Goal: Information Seeking & Learning: Learn about a topic

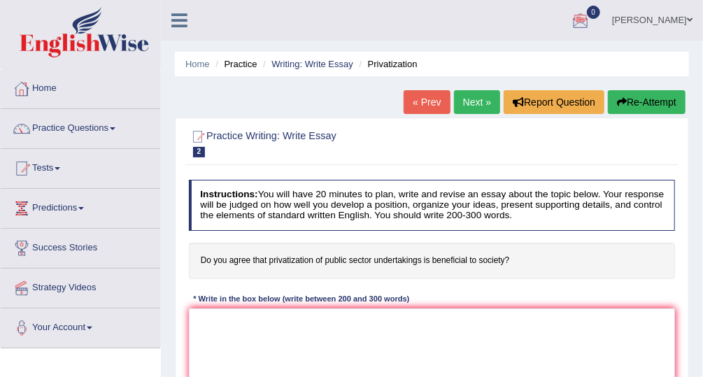
click at [57, 84] on link "Home" at bounding box center [80, 86] width 159 height 35
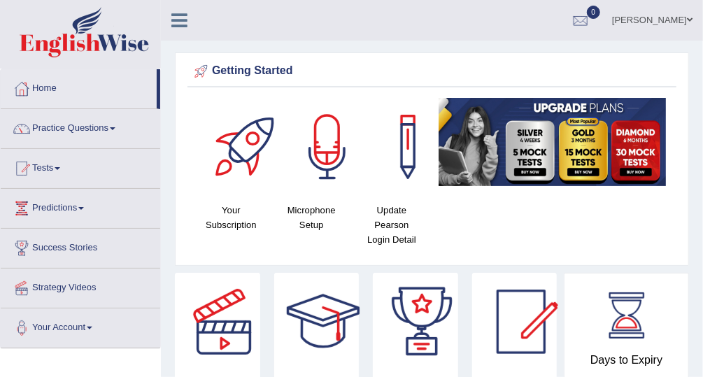
click at [82, 123] on link "Practice Questions" at bounding box center [80, 126] width 159 height 35
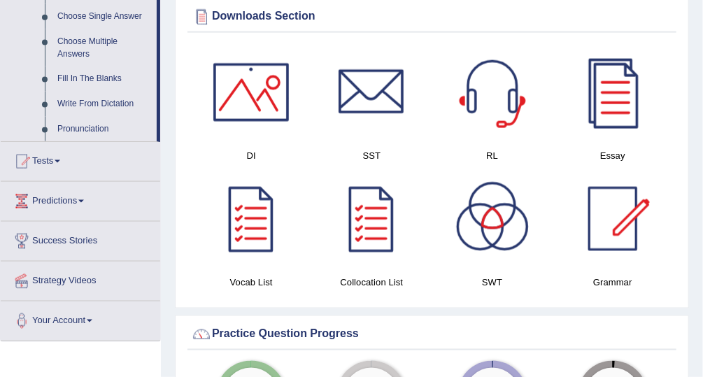
scroll to position [745, 0]
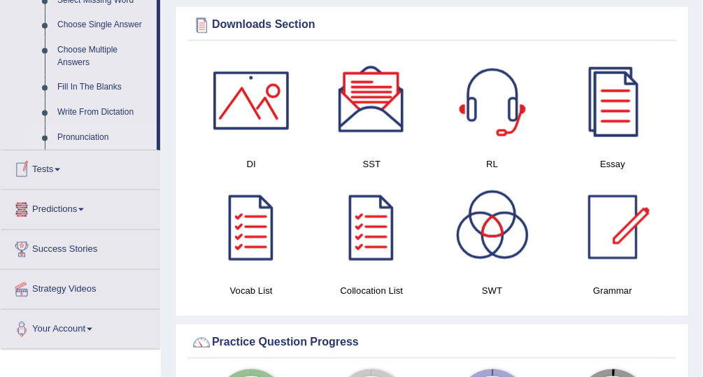
click at [99, 134] on link "Pronunciation" at bounding box center [104, 137] width 106 height 25
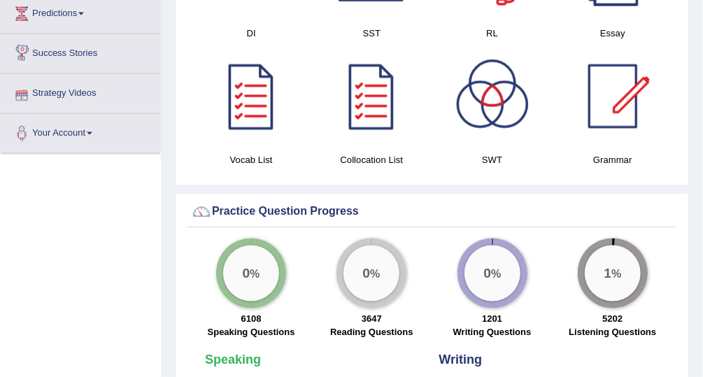
scroll to position [801, 0]
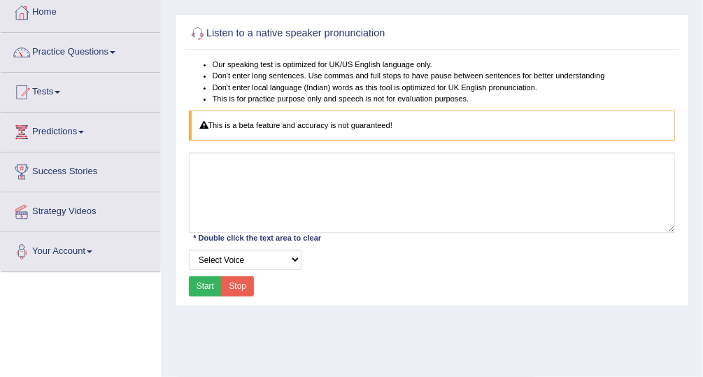
scroll to position [78, 0]
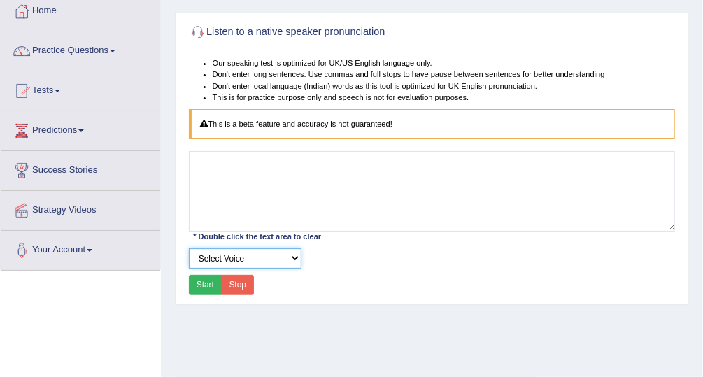
click at [264, 259] on select "Select Voice" at bounding box center [245, 258] width 113 height 20
click at [299, 299] on div "Listen to a native speaker pronunciation Our speaking test is optimized for UK/…" at bounding box center [432, 159] width 514 height 292
click at [205, 280] on button "Start" at bounding box center [206, 285] width 34 height 20
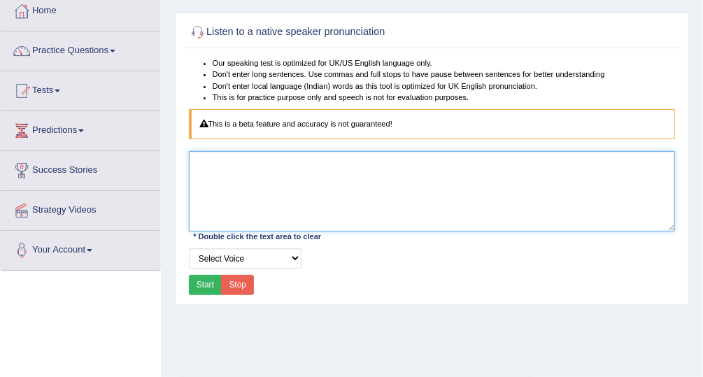
click at [200, 162] on textarea at bounding box center [432, 191] width 487 height 80
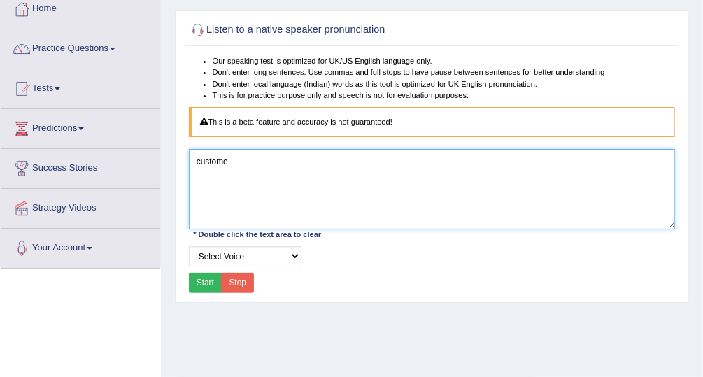
scroll to position [81, 0]
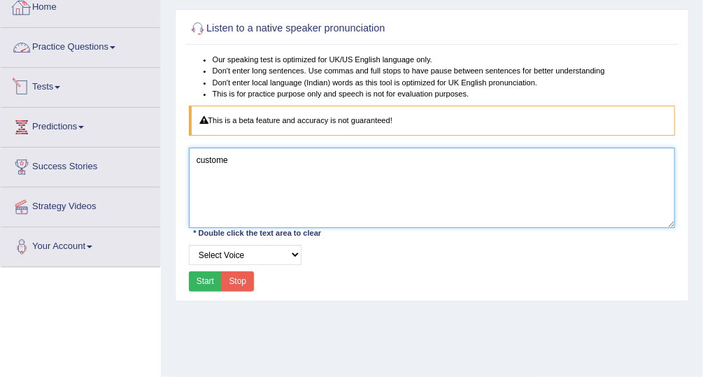
type textarea "custome"
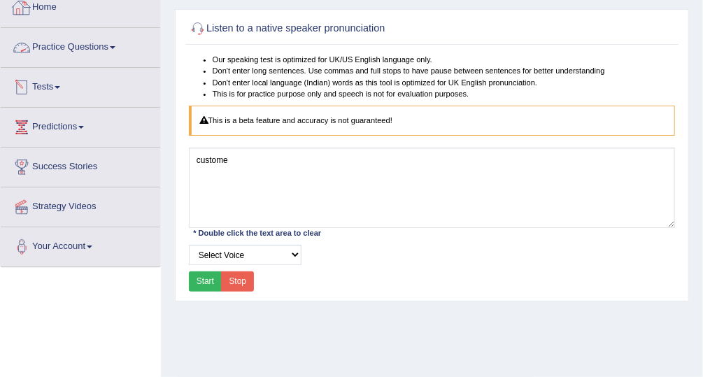
click at [38, 3] on link "Home" at bounding box center [80, 5] width 159 height 35
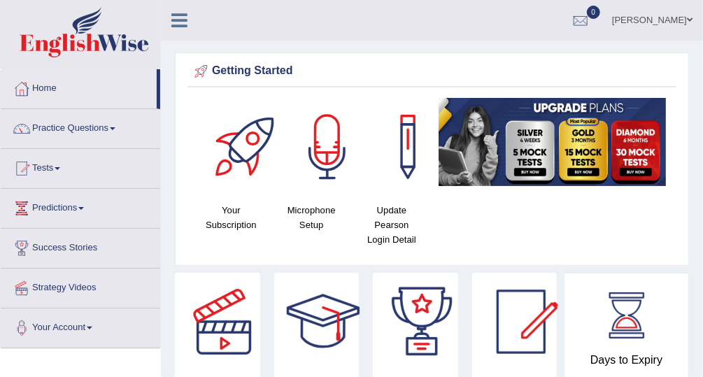
click at [103, 126] on link "Practice Questions" at bounding box center [80, 126] width 159 height 35
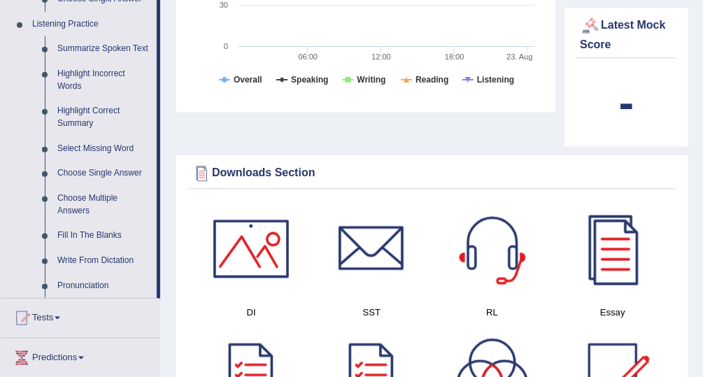
scroll to position [599, 0]
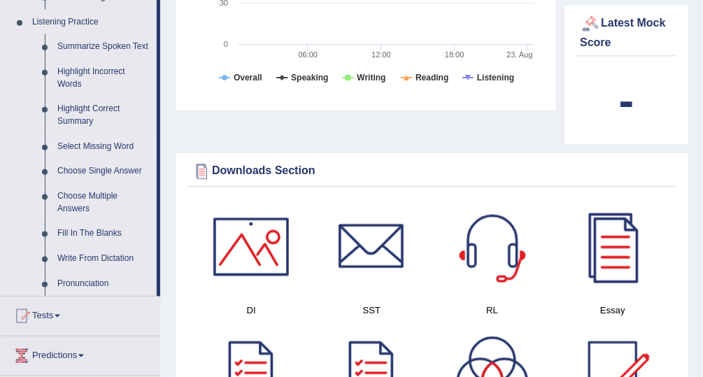
click at [107, 144] on link "Select Missing Word" at bounding box center [104, 146] width 106 height 25
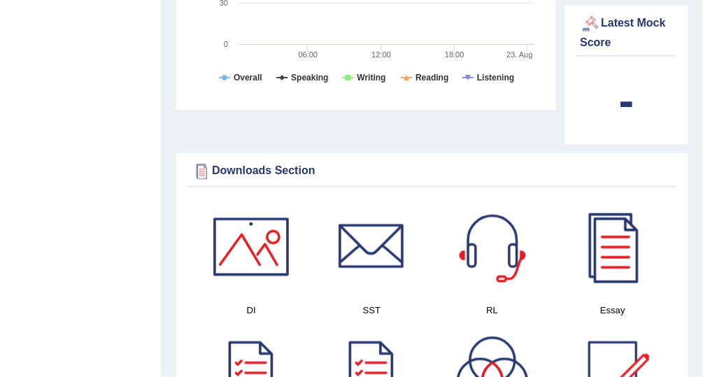
scroll to position [171, 0]
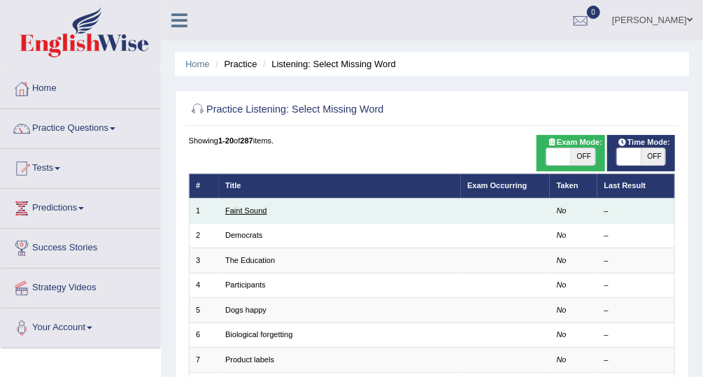
click at [255, 211] on link "Faint Sound" at bounding box center [246, 210] width 42 height 8
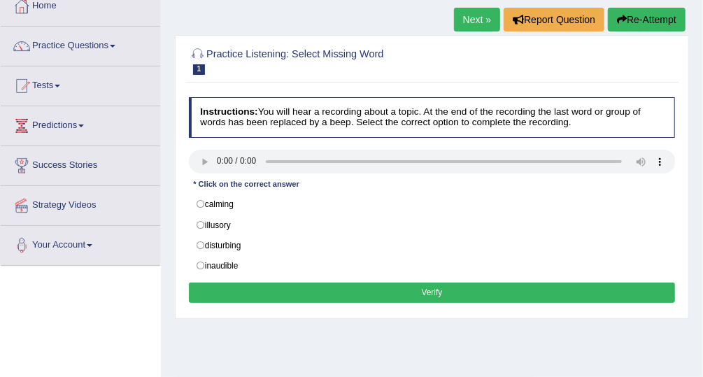
scroll to position [84, 0]
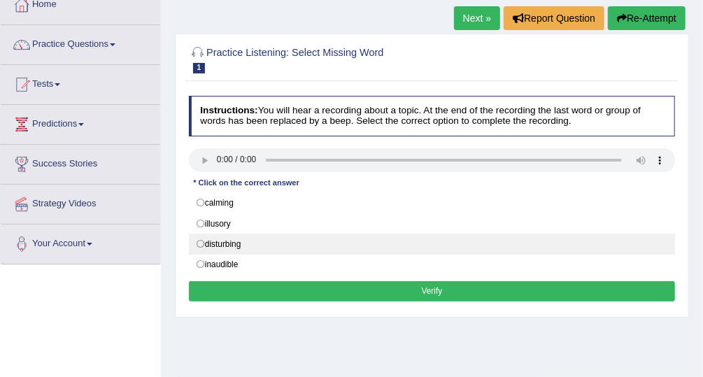
click at [231, 237] on label "disturbing" at bounding box center [432, 244] width 487 height 21
radio input "true"
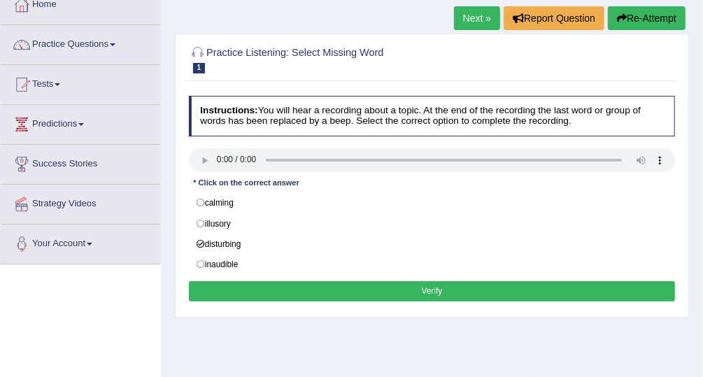
click at [265, 281] on button "Verify" at bounding box center [432, 291] width 487 height 20
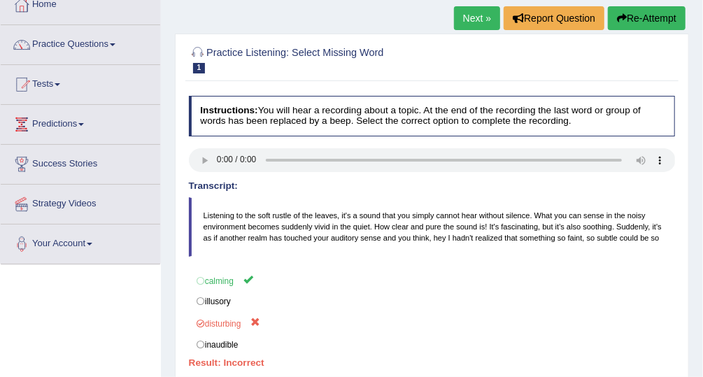
click at [468, 27] on link "Next »" at bounding box center [477, 18] width 46 height 24
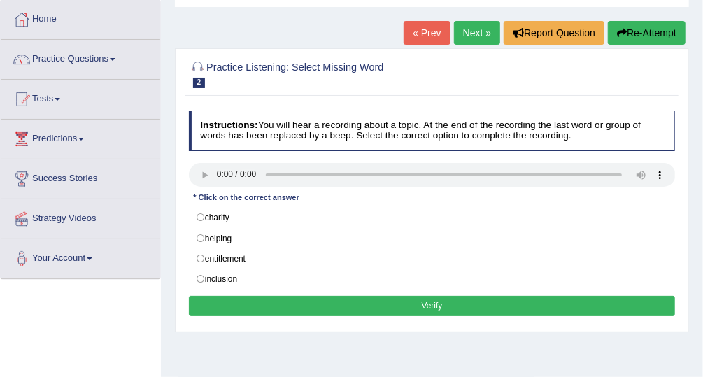
scroll to position [64, 0]
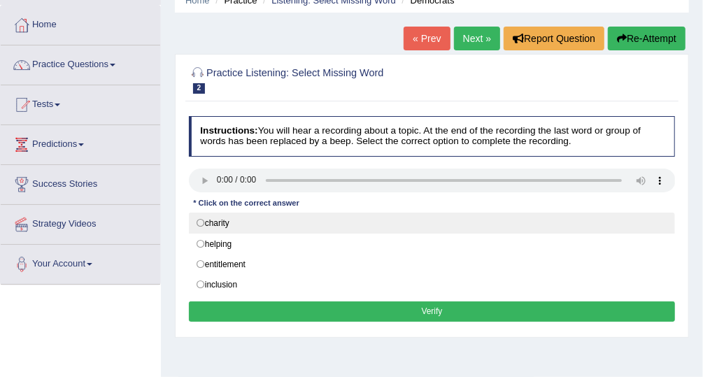
click at [270, 219] on label "charity" at bounding box center [432, 223] width 487 height 21
radio input "true"
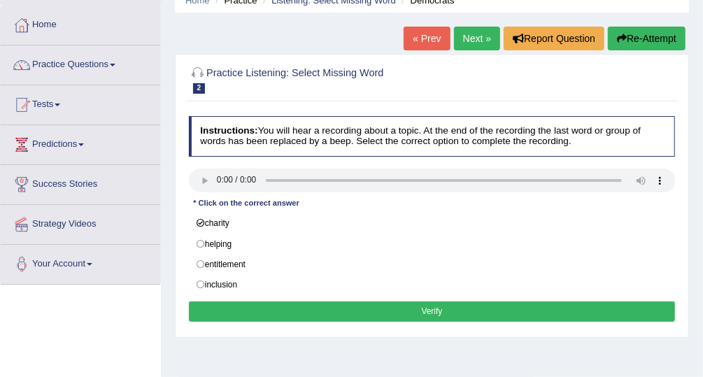
click at [274, 306] on button "Verify" at bounding box center [432, 311] width 487 height 20
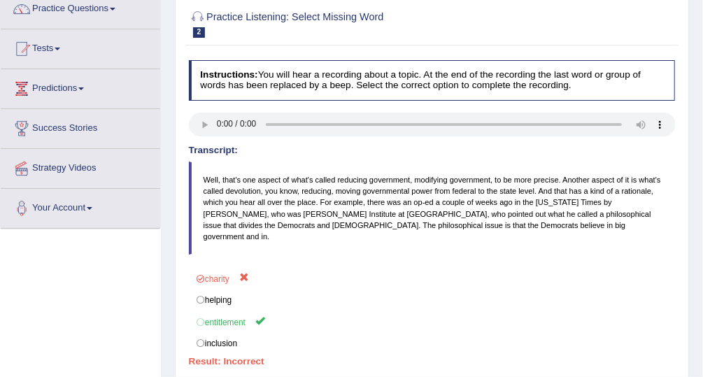
scroll to position [124, 0]
